Goal: Task Accomplishment & Management: Use online tool/utility

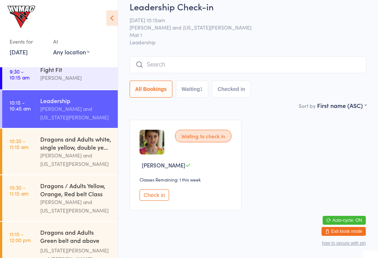
scroll to position [117, 0]
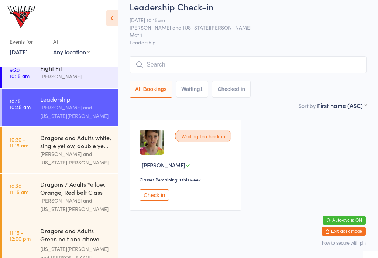
click at [19, 164] on link "10:30 - 11:15 am Dragons and Adults white, single yellow, double ye... [PERSON_…" at bounding box center [60, 150] width 116 height 46
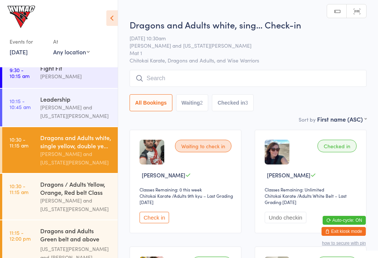
click at [24, 147] on time "10:30 - 11:15 am" at bounding box center [19, 142] width 19 height 12
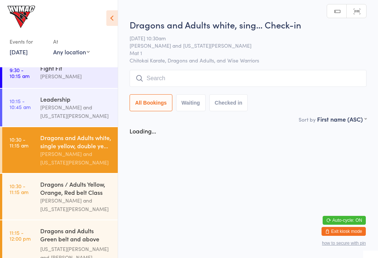
scroll to position [1, 0]
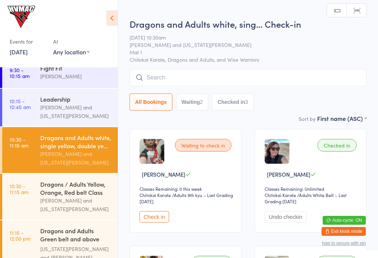
click at [163, 219] on button "Check in" at bounding box center [155, 216] width 30 height 11
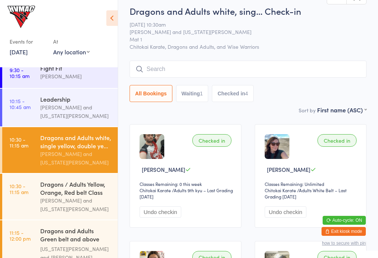
scroll to position [11, 0]
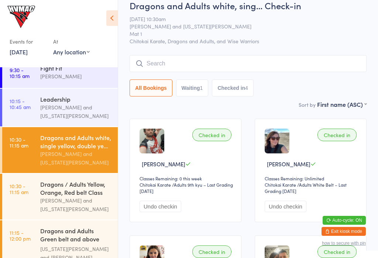
click at [201, 88] on button "Waiting 1" at bounding box center [192, 87] width 32 height 17
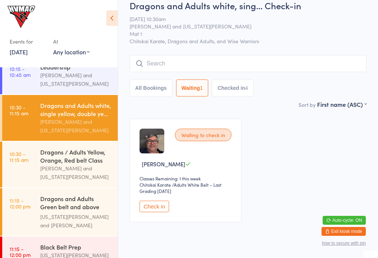
scroll to position [159, 0]
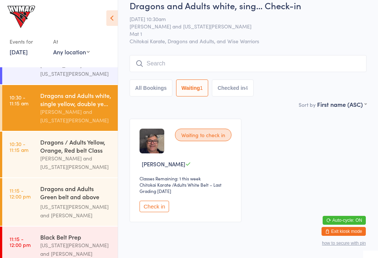
click at [34, 151] on link "10:30 - 11:15 am Dragons / Adults Yellow, Orange, Red belt Class [PERSON_NAME] …" at bounding box center [60, 154] width 116 height 46
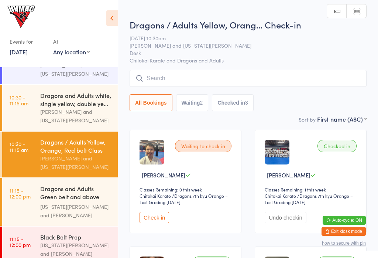
click at [192, 103] on button "Waiting 2" at bounding box center [192, 102] width 32 height 17
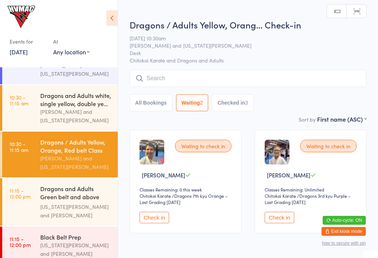
click at [283, 223] on button "Check in" at bounding box center [280, 216] width 30 height 11
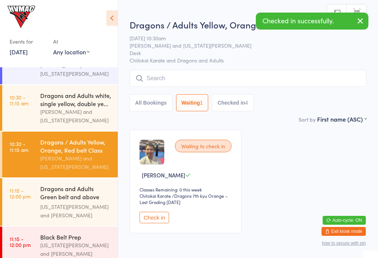
click at [32, 206] on link "11:15 - 12:00 pm Dragons and Adults Green belt and above Advanced C... [US_STAT…" at bounding box center [60, 202] width 116 height 48
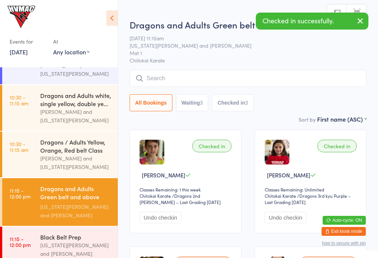
click at [190, 106] on button "Waiting 3" at bounding box center [192, 102] width 32 height 17
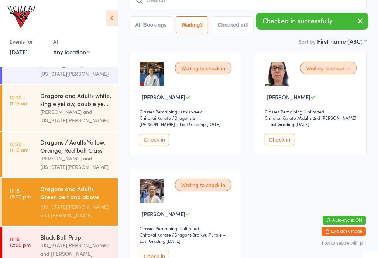
scroll to position [79, 0]
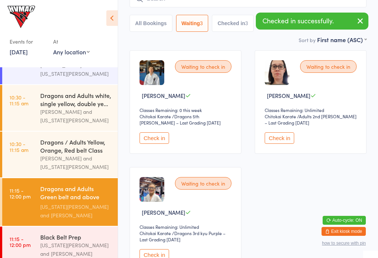
click at [155, 257] on button "Check in" at bounding box center [155, 254] width 30 height 11
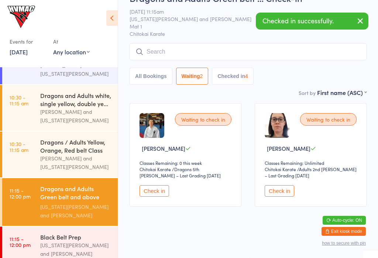
scroll to position [23, 0]
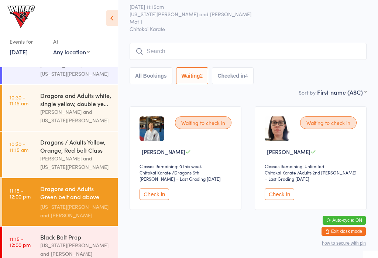
click at [44, 124] on div "[PERSON_NAME] and [US_STATE][PERSON_NAME]" at bounding box center [75, 115] width 71 height 17
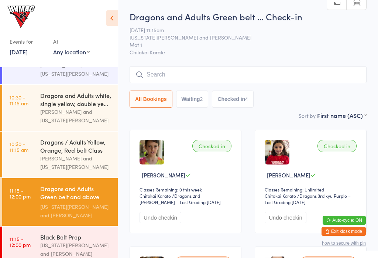
click at [36, 244] on link "11:15 - 12:00 pm Black Belt Prep [US_STATE][PERSON_NAME] and [PERSON_NAME]" at bounding box center [60, 245] width 116 height 38
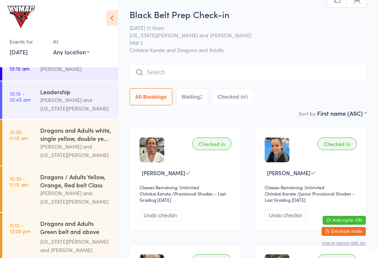
scroll to position [146, 0]
